Goal: Communication & Community: Answer question/provide support

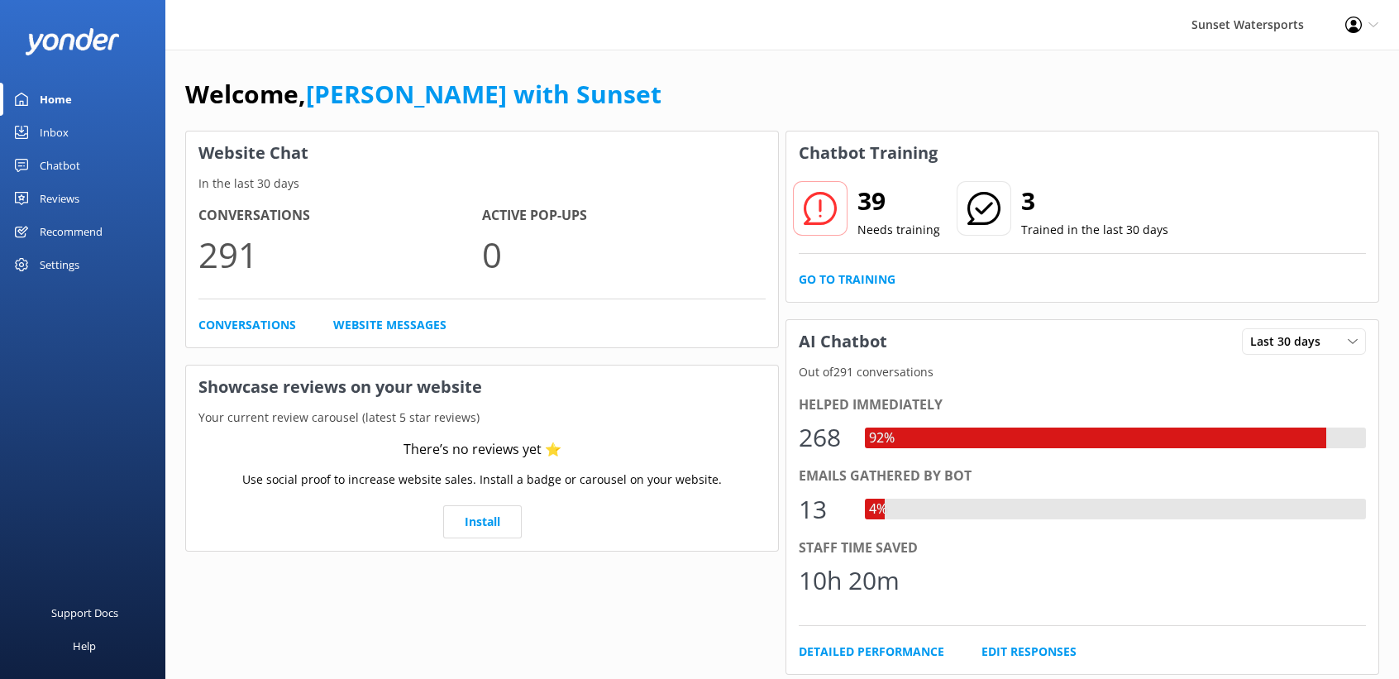
drag, startPoint x: 0, startPoint y: 0, endPoint x: 44, endPoint y: 127, distance: 134.6
click at [44, 127] on div "Inbox" at bounding box center [54, 132] width 29 height 33
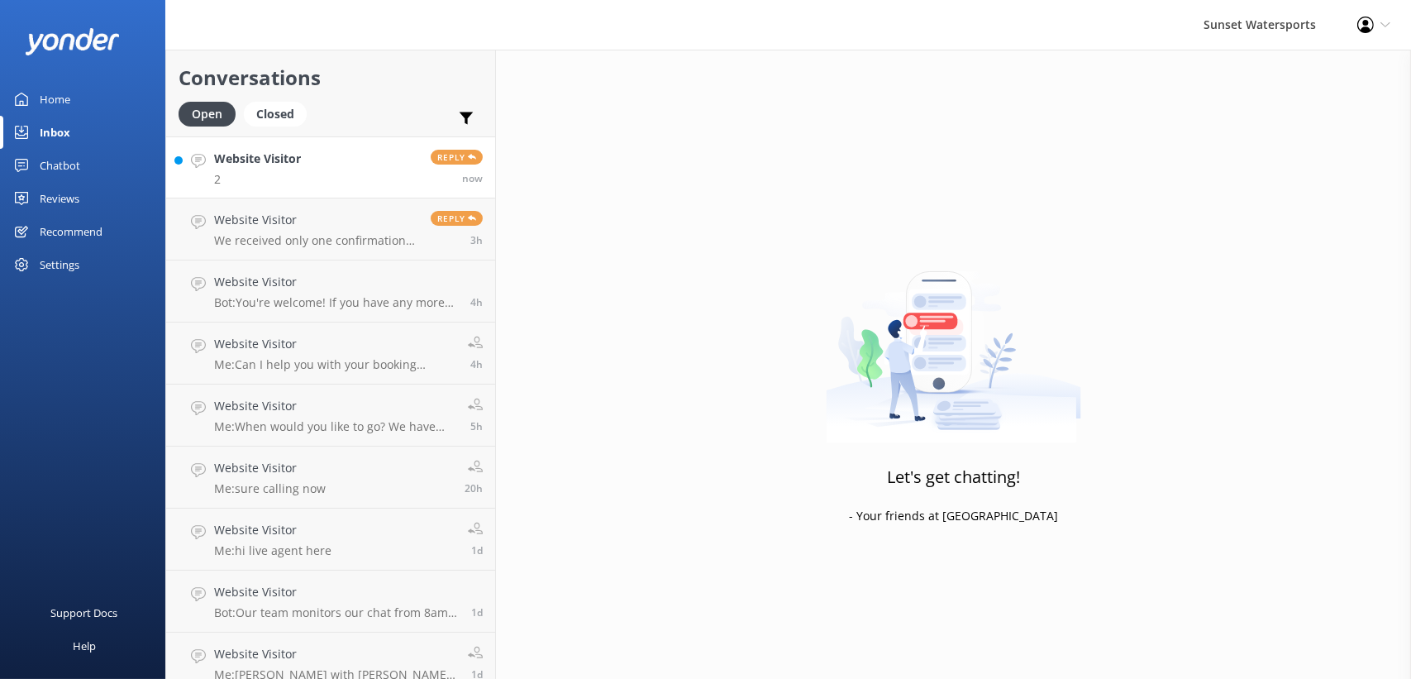
click at [365, 162] on link "Website Visitor 2 Reply now" at bounding box center [330, 167] width 329 height 62
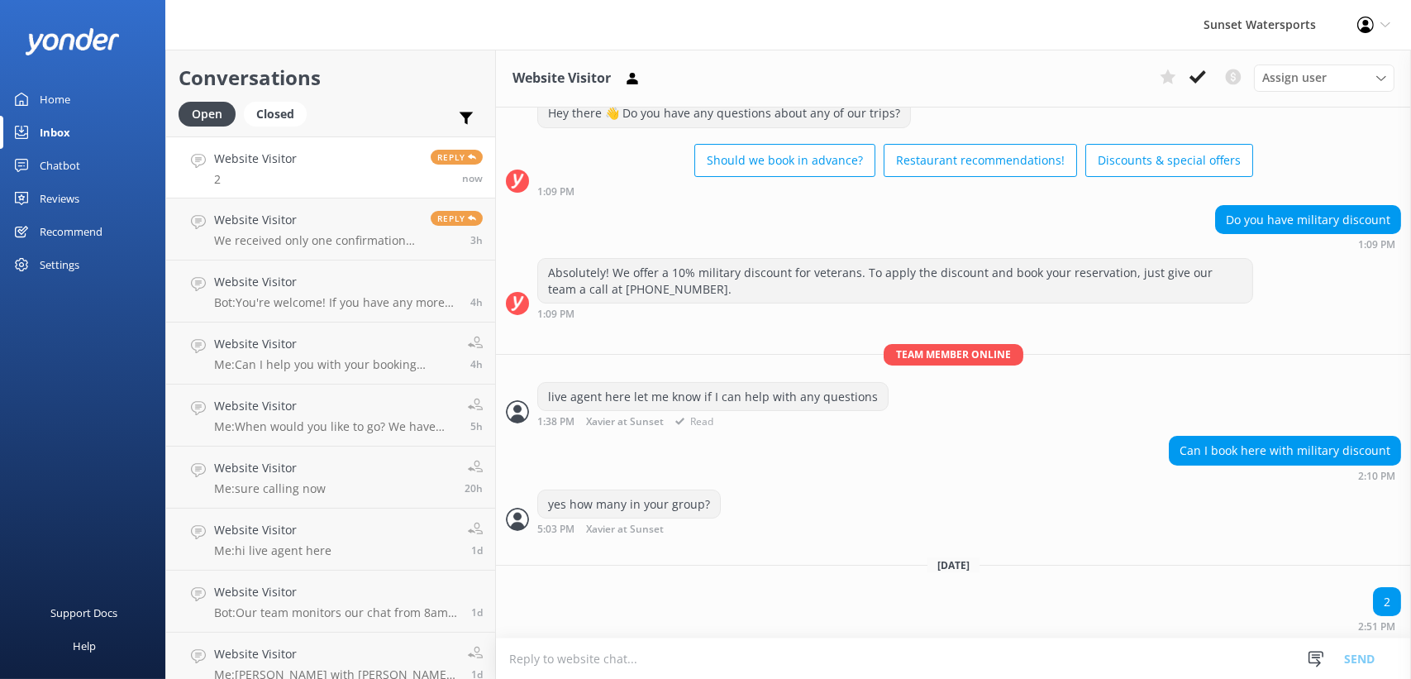
scroll to position [85, 0]
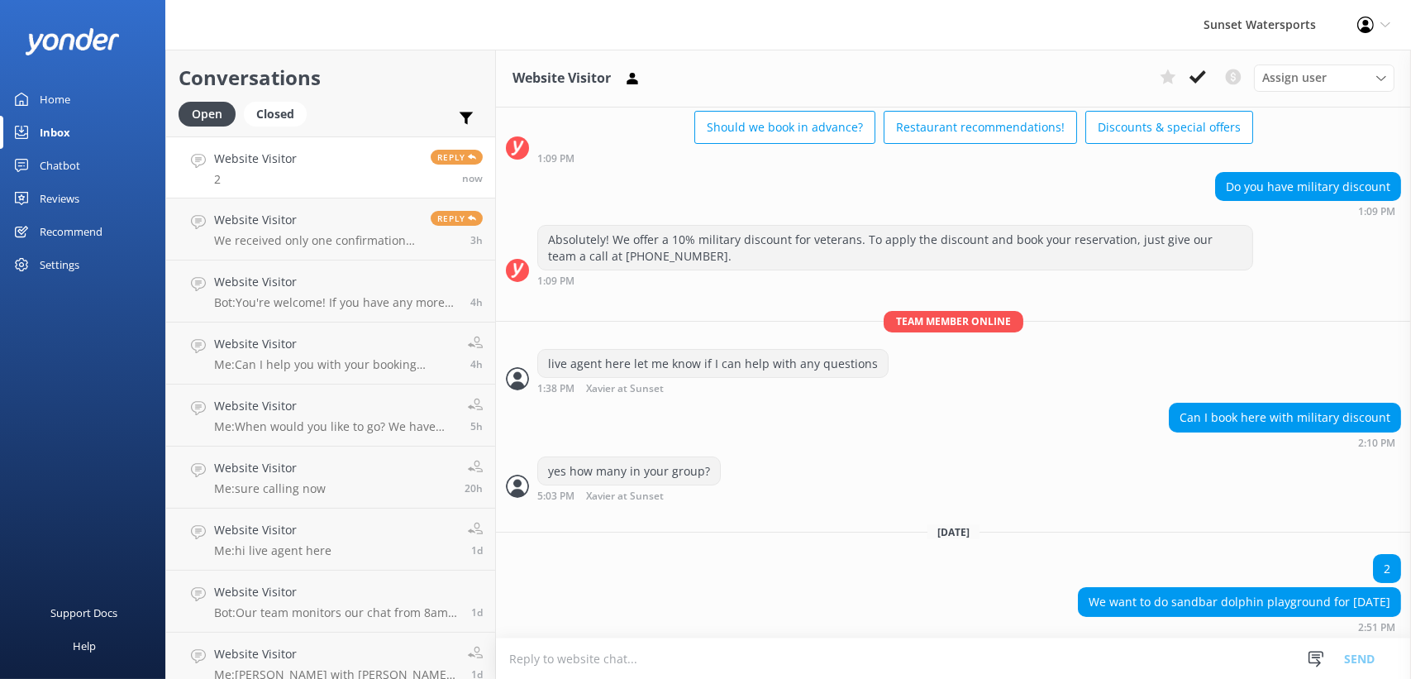
click at [48, 94] on div "Home" at bounding box center [55, 99] width 31 height 33
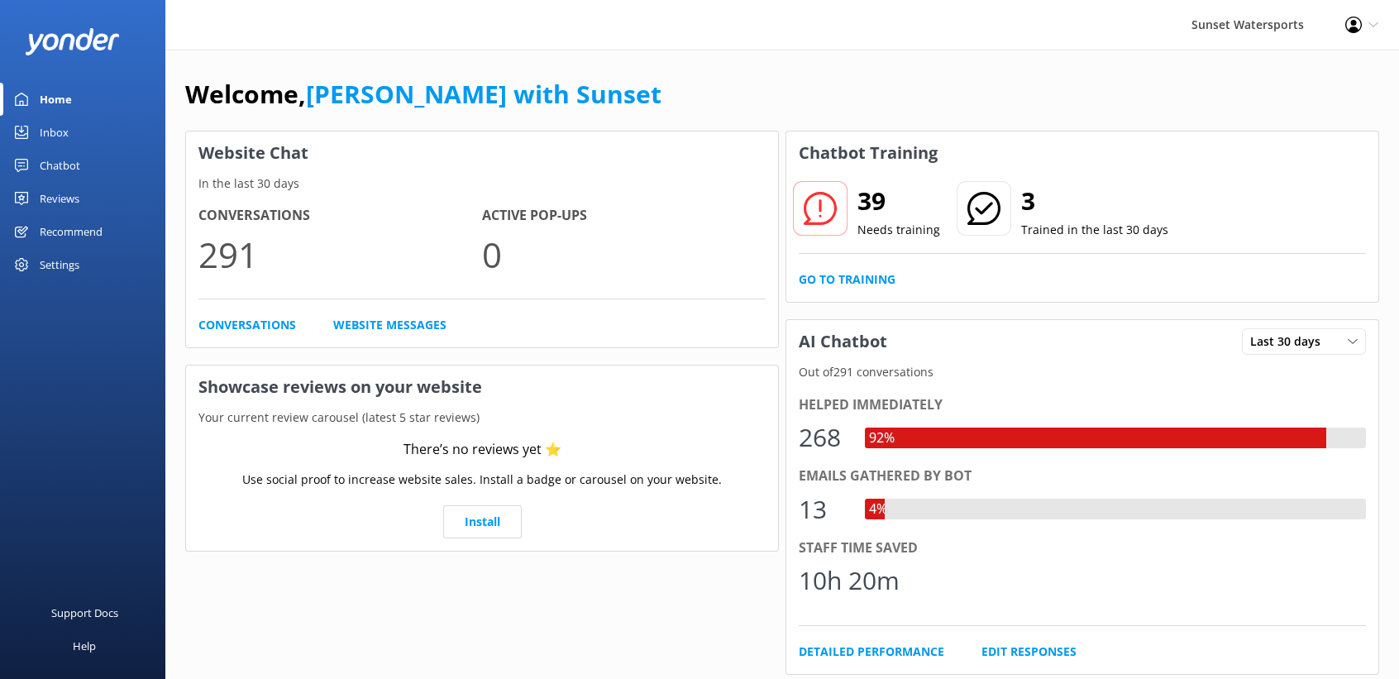
click at [42, 126] on div "Inbox" at bounding box center [54, 132] width 29 height 33
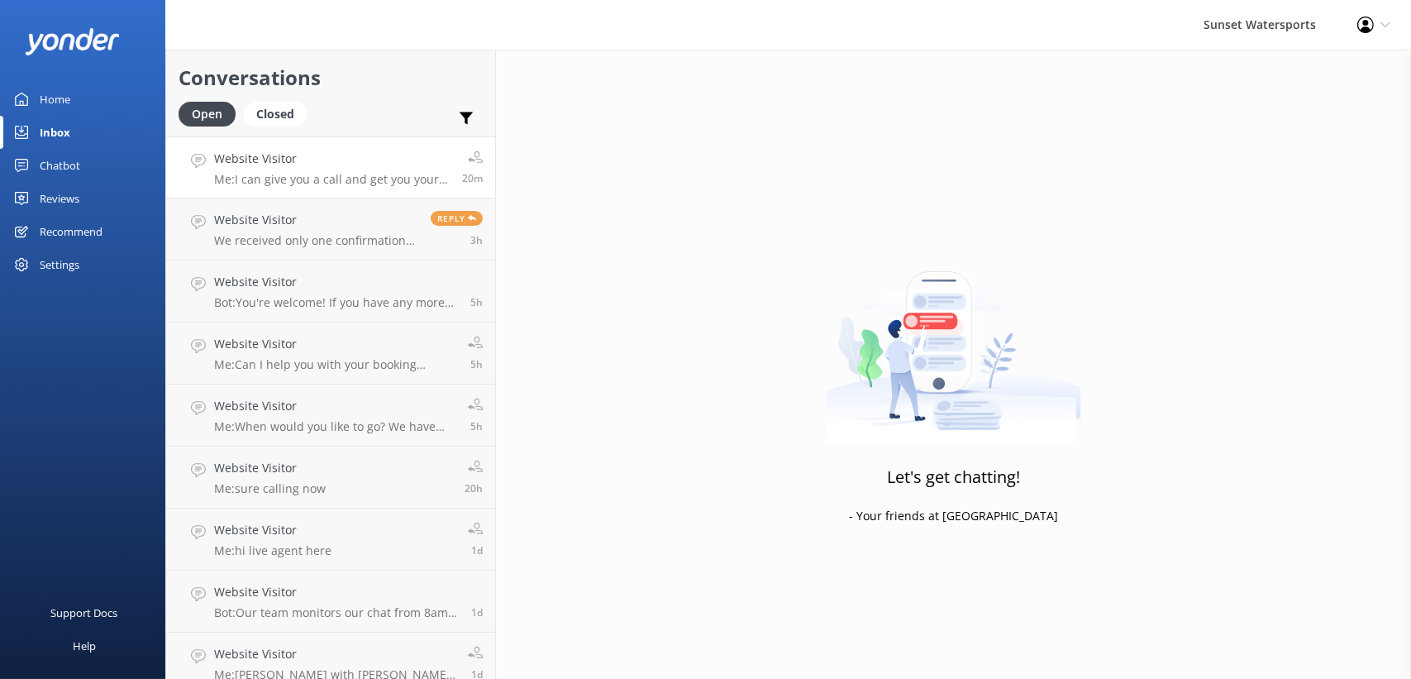
click at [316, 158] on h4 "Website Visitor" at bounding box center [332, 159] width 236 height 18
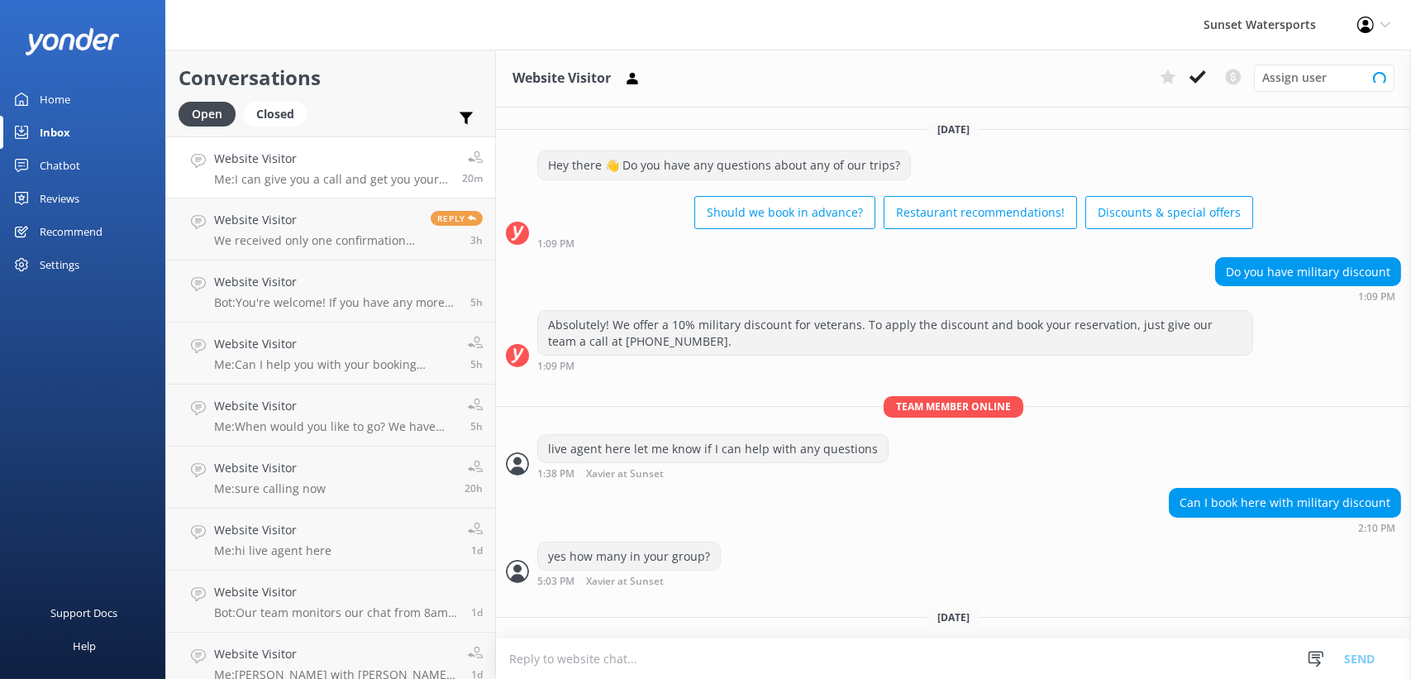
scroll to position [192, 0]
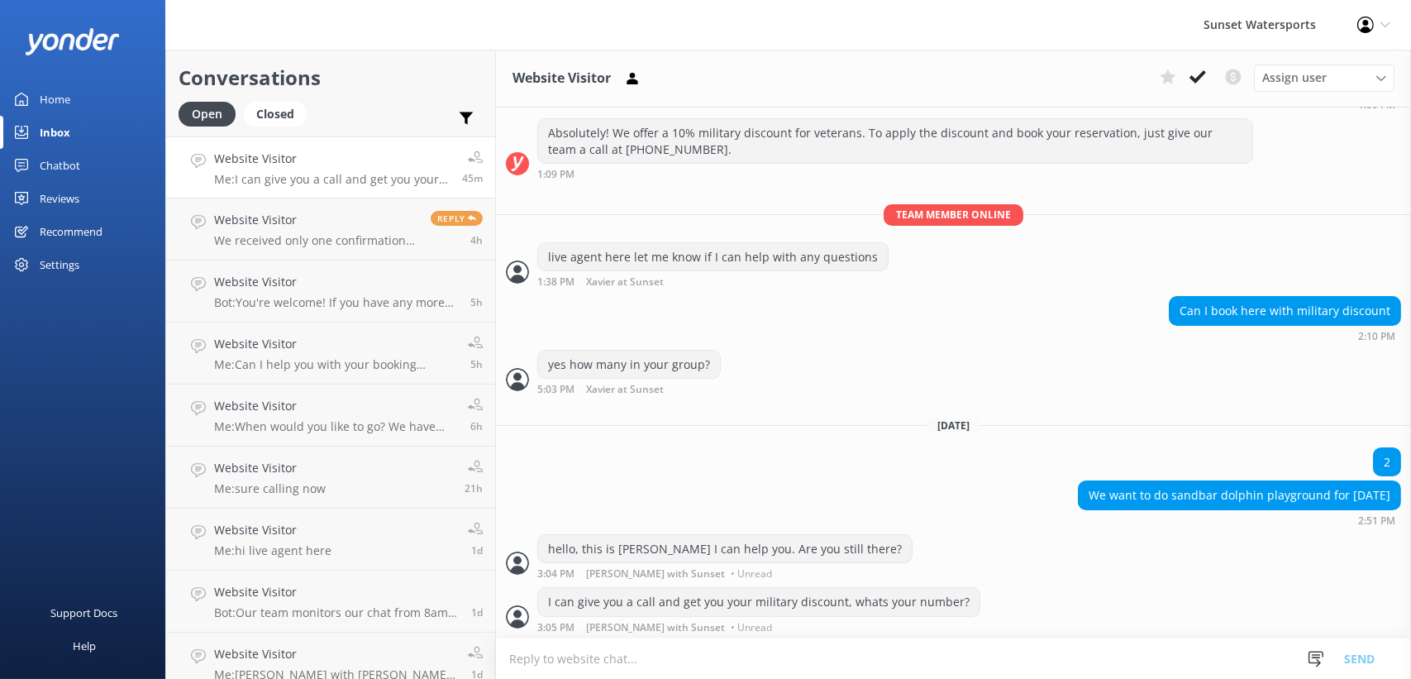
click at [1386, 22] on icon at bounding box center [1386, 25] width 10 height 10
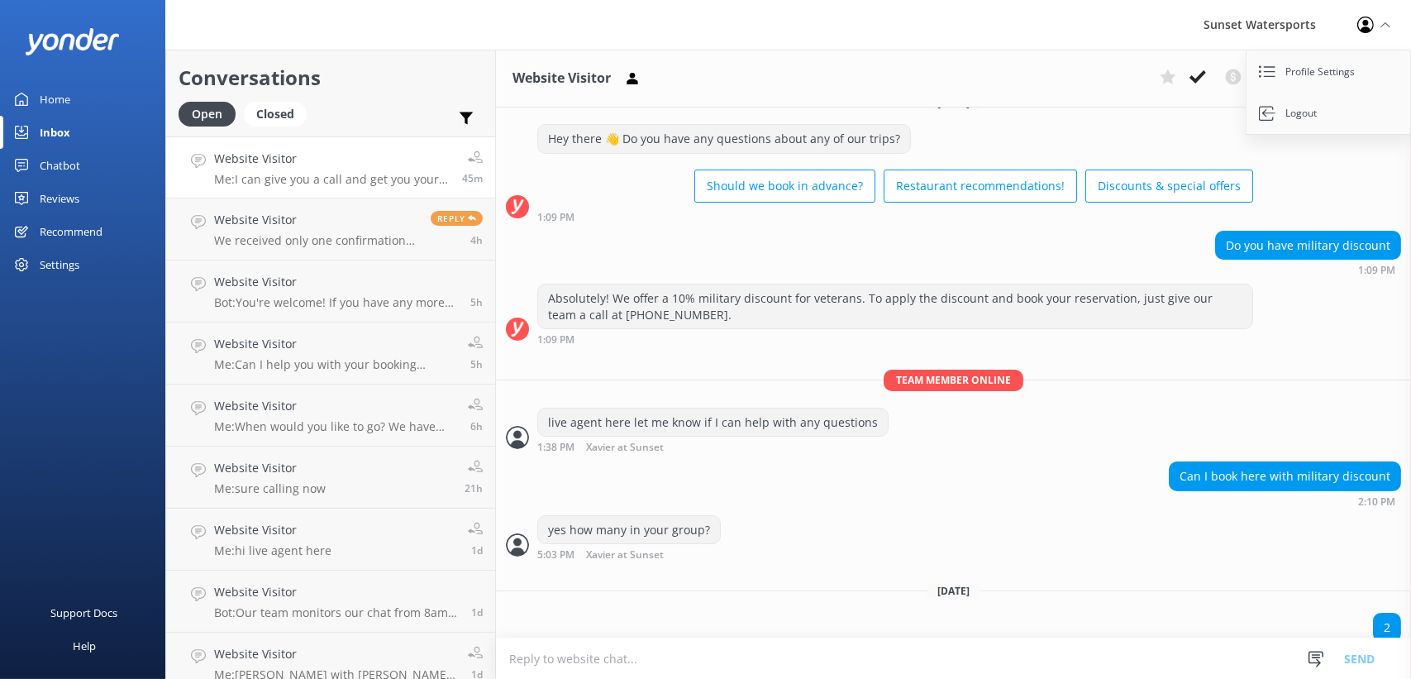
scroll to position [0, 0]
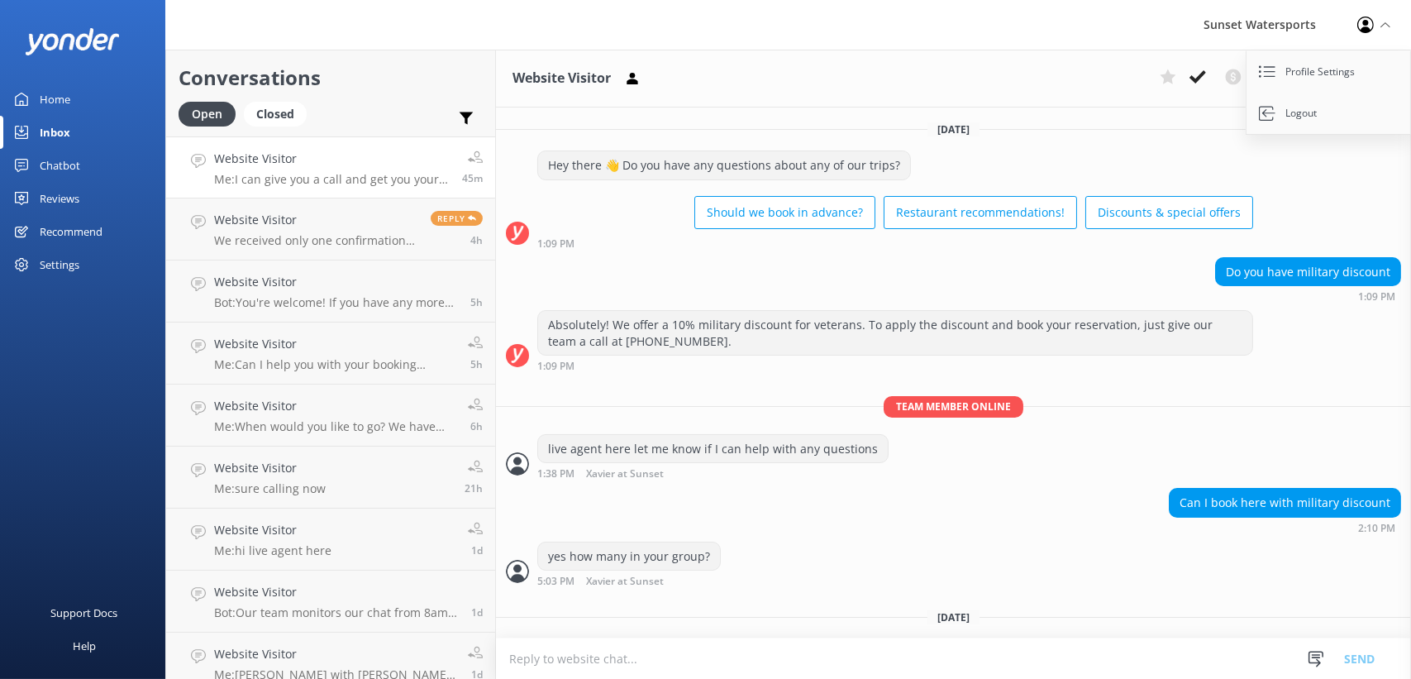
click at [861, 50] on div "Website Visitor Assign user [PERSON_NAME] at [GEOGRAPHIC_DATA][PERSON_NAME] wit…" at bounding box center [953, 79] width 915 height 58
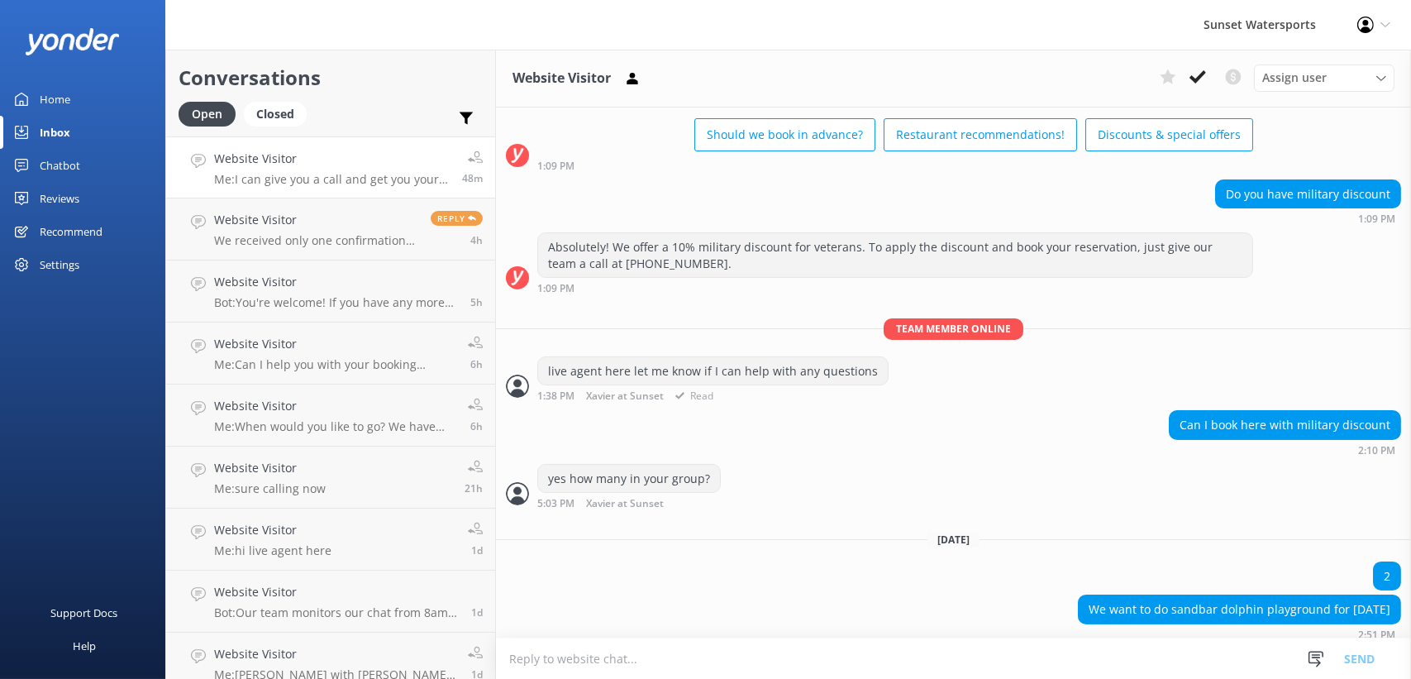
scroll to position [192, 0]
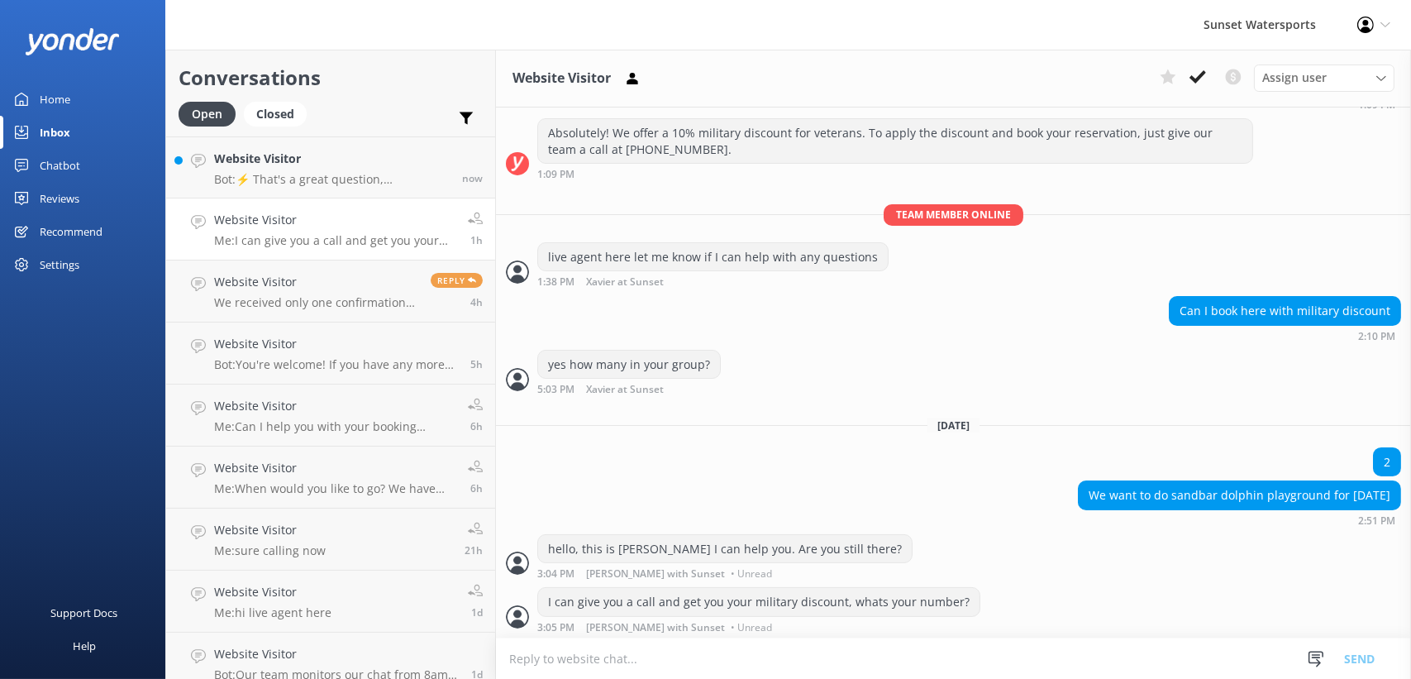
click at [1311, 20] on div "Sunset Watersports" at bounding box center [1260, 25] width 154 height 50
click at [1391, 19] on div "Profile Settings Logout" at bounding box center [1374, 25] width 74 height 50
click at [1339, 121] on link "Logout" at bounding box center [1329, 113] width 165 height 41
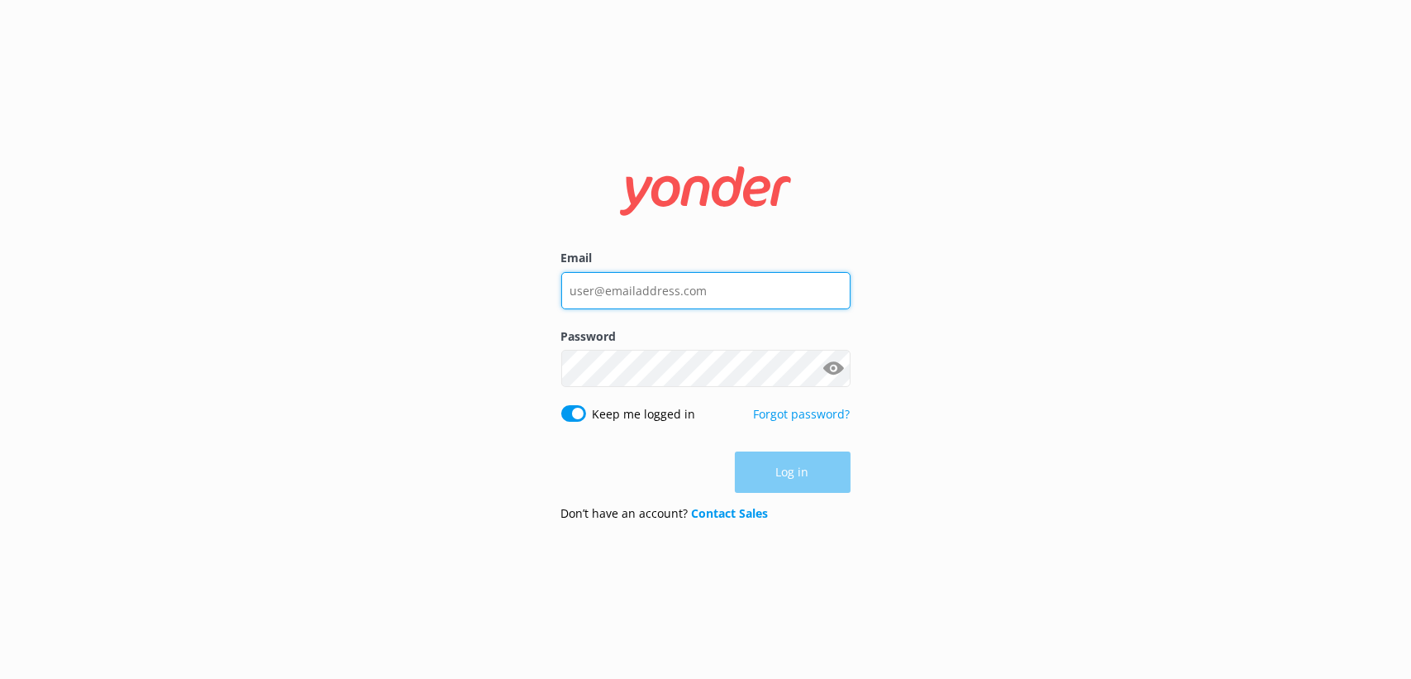
type input "[EMAIL_ADDRESS][DOMAIN_NAME]"
